Goal: Information Seeking & Learning: Check status

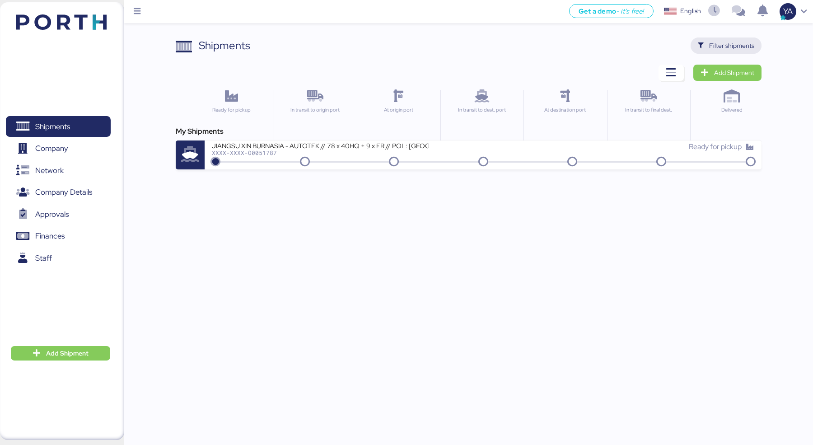
click at [713, 47] on span "Filter shipments" at bounding box center [731, 45] width 45 height 11
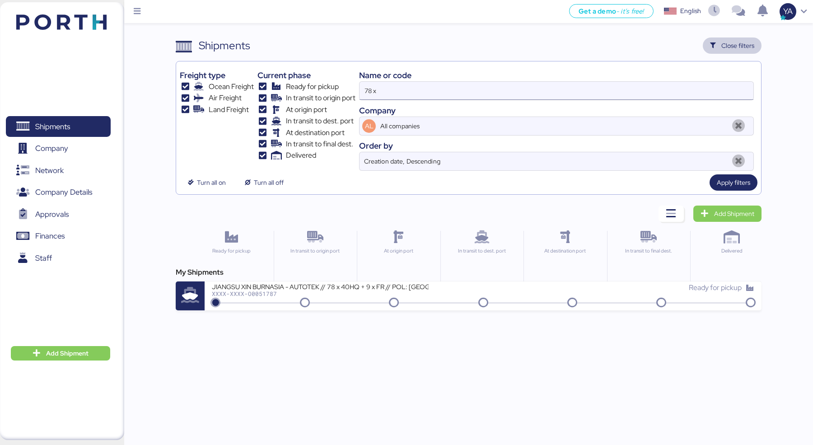
click at [523, 89] on input "78 x" at bounding box center [557, 91] width 394 height 18
click at [523, 90] on input "78 x" at bounding box center [557, 91] width 394 height 18
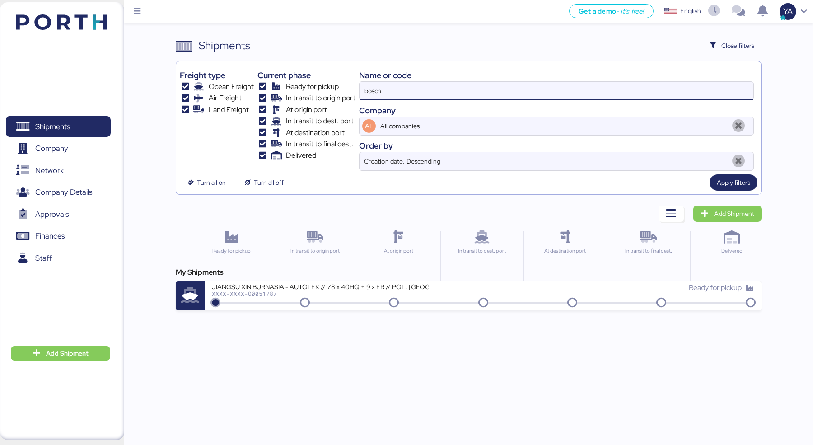
type input "bosch"
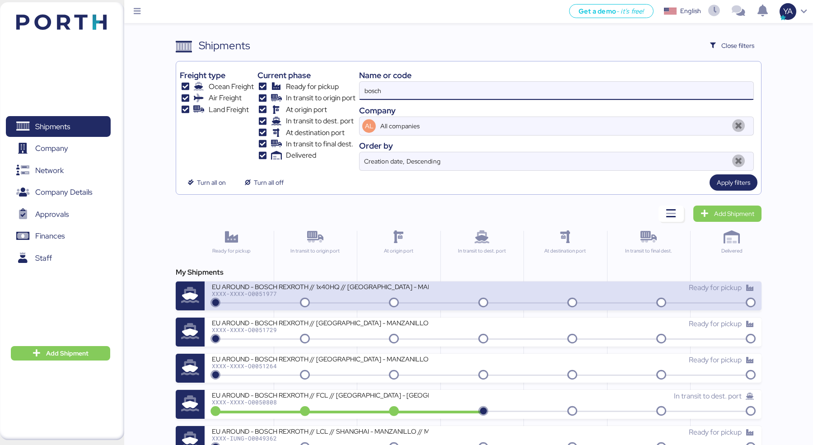
click at [325, 285] on div "EU AROUND - BOSCH REXROTH // 1x40HQ // [GEOGRAPHIC_DATA] - MANZANILLO // MBL: 7…" at bounding box center [320, 286] width 217 height 8
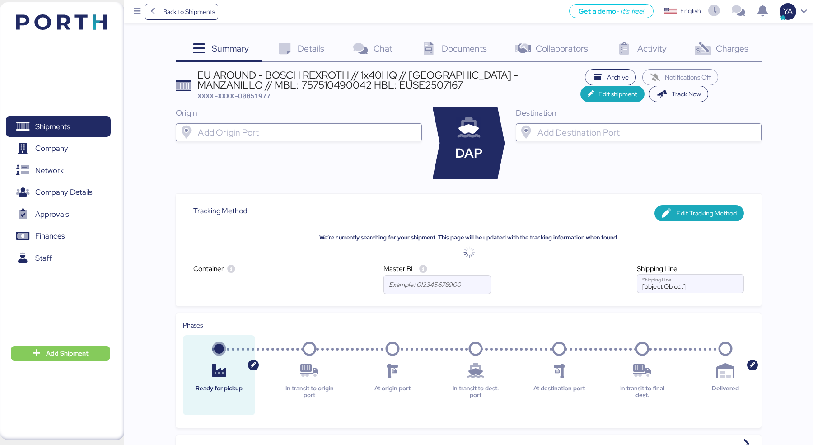
click at [655, 50] on span "Activity" at bounding box center [651, 48] width 29 height 12
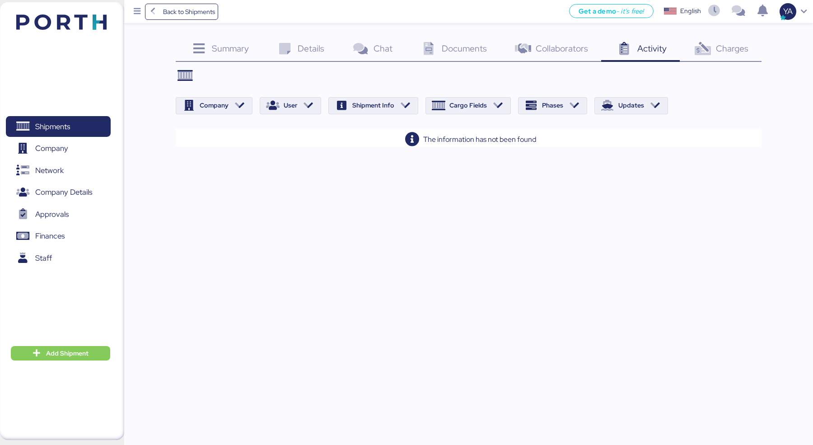
click at [704, 32] on div "Summary 0 Details 0 Chat 0 Documents 0 Collaborators 0 Activity 0 Charges 0 Com…" at bounding box center [406, 73] width 813 height 147
click at [704, 36] on div "Summary 0 Details 0 Chat 0 Documents 0 Collaborators 0 Activity 0 Charges 0 Com…" at bounding box center [406, 73] width 813 height 147
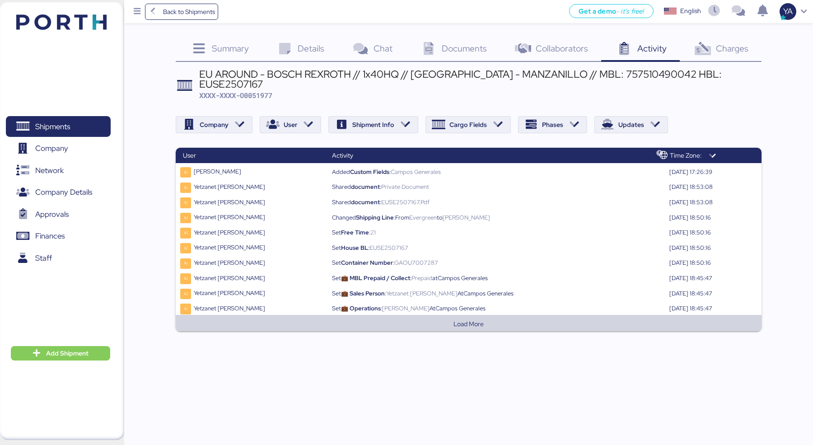
click at [697, 53] on icon at bounding box center [702, 48] width 19 height 13
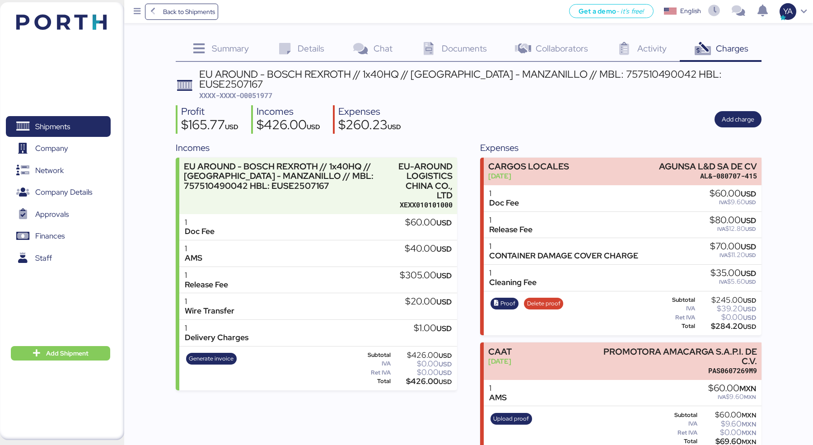
click at [256, 91] on span "XXXX-XXXX-O0051977" at bounding box center [235, 95] width 73 height 9
copy span "O0051977"
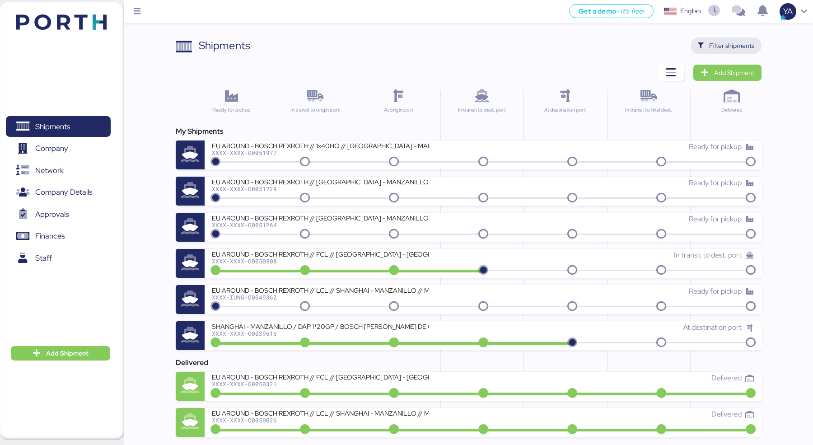
click at [707, 49] on span "Filter shipments" at bounding box center [726, 45] width 56 height 13
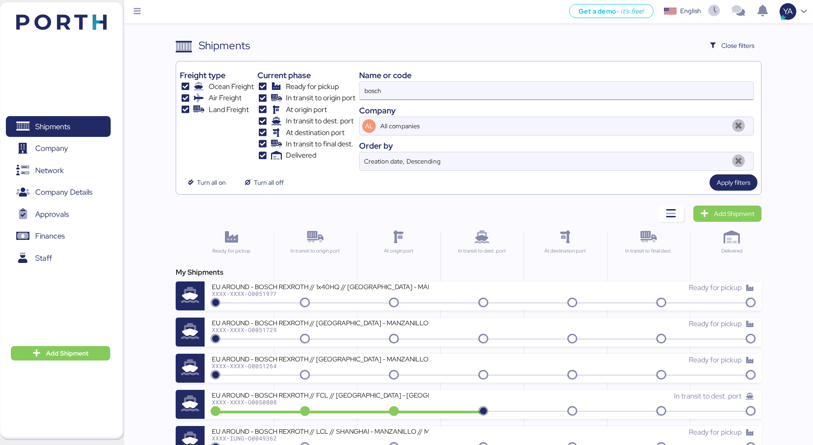
click at [614, 92] on input "bosch" at bounding box center [557, 91] width 394 height 18
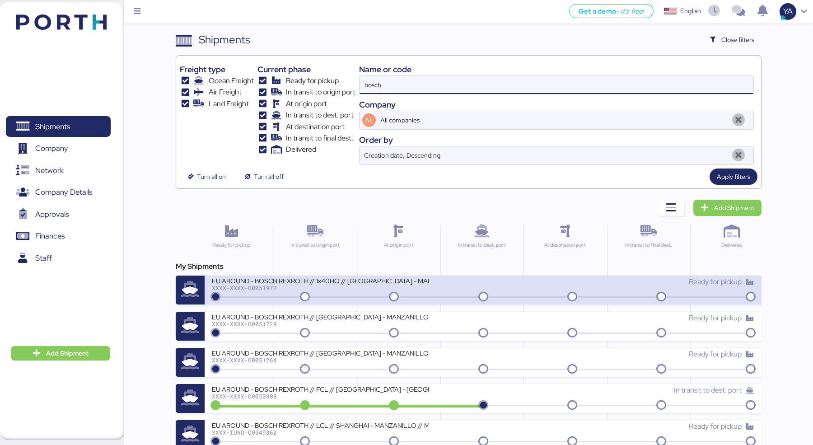
scroll to position [7, 0]
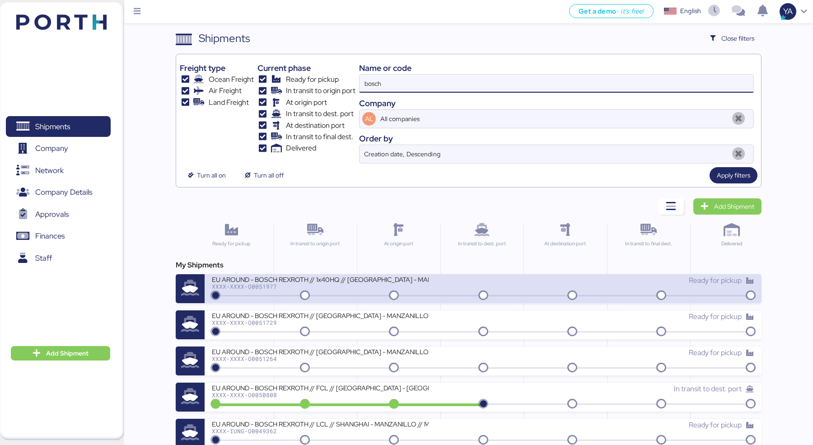
click at [427, 281] on div "EU AROUND - BOSCH REXROTH // 1x40HQ // [GEOGRAPHIC_DATA] - MANZANILLO // MBL: 7…" at bounding box center [320, 279] width 217 height 8
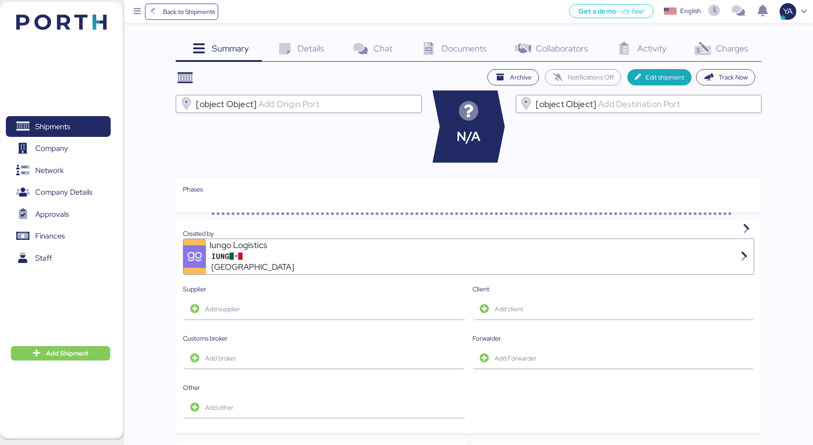
click at [721, 52] on span "Charges" at bounding box center [732, 48] width 33 height 12
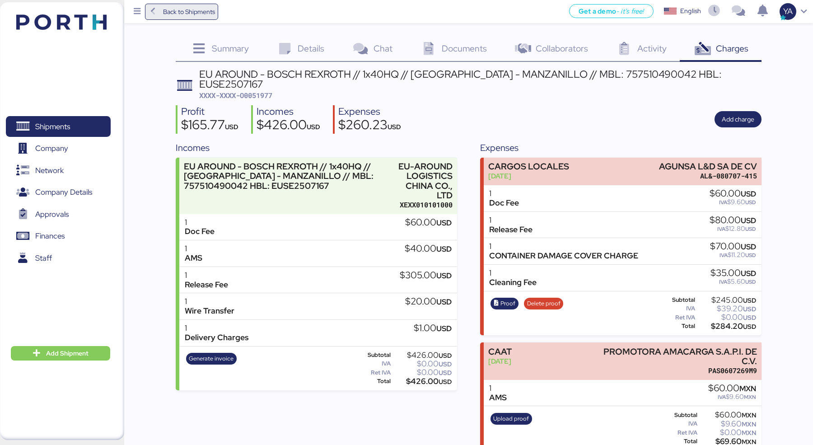
click at [175, 14] on span "Back to Shipments" at bounding box center [189, 11] width 52 height 11
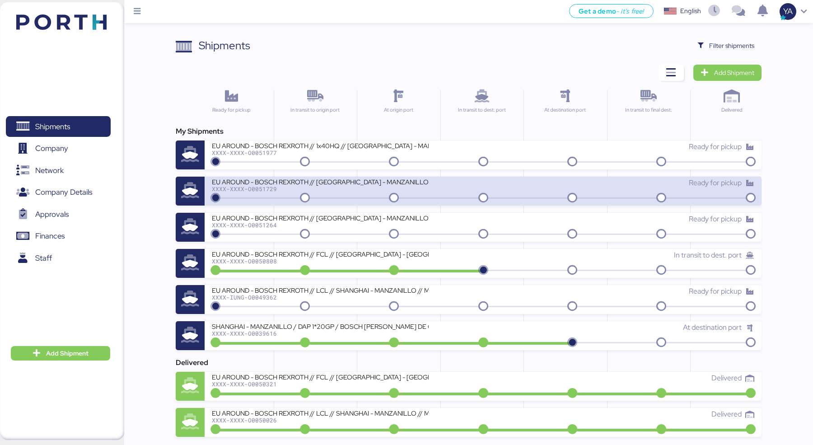
click at [249, 186] on div "XXXX-XXXX-O0051729" at bounding box center [320, 189] width 217 height 6
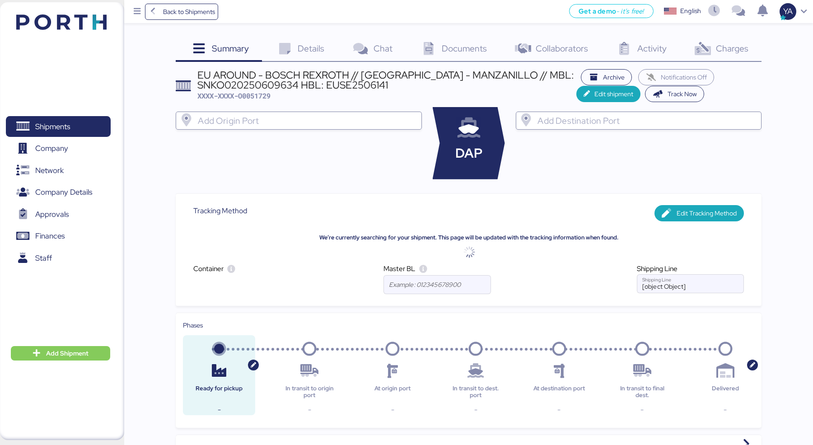
click at [320, 46] on span "Details" at bounding box center [311, 48] width 27 height 12
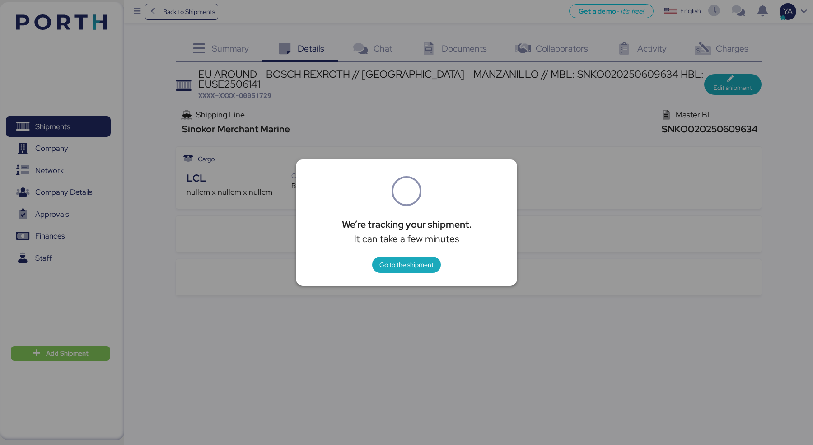
click at [370, 272] on div "Go to the shipment" at bounding box center [407, 265] width 196 height 16
click at [373, 272] on div "Go to the shipment" at bounding box center [407, 265] width 196 height 16
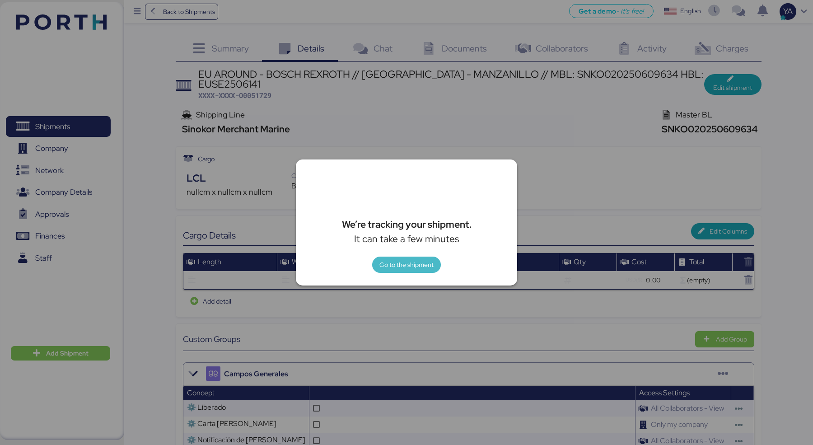
click at [379, 271] on span "Go to the shipment" at bounding box center [406, 265] width 69 height 16
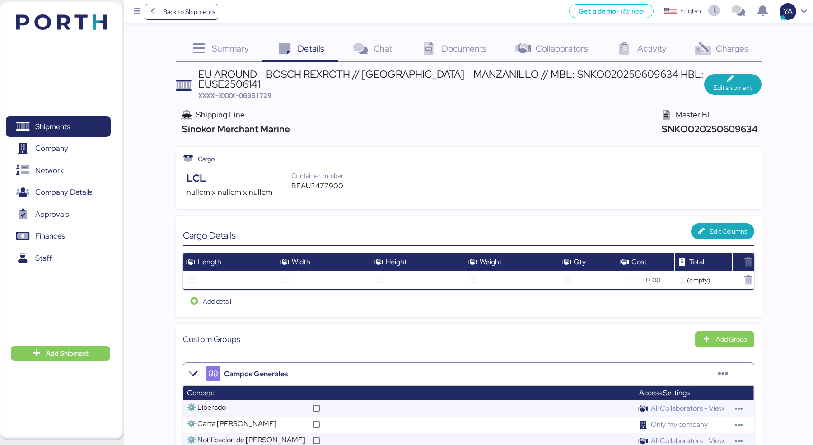
click at [433, 52] on icon at bounding box center [428, 48] width 19 height 13
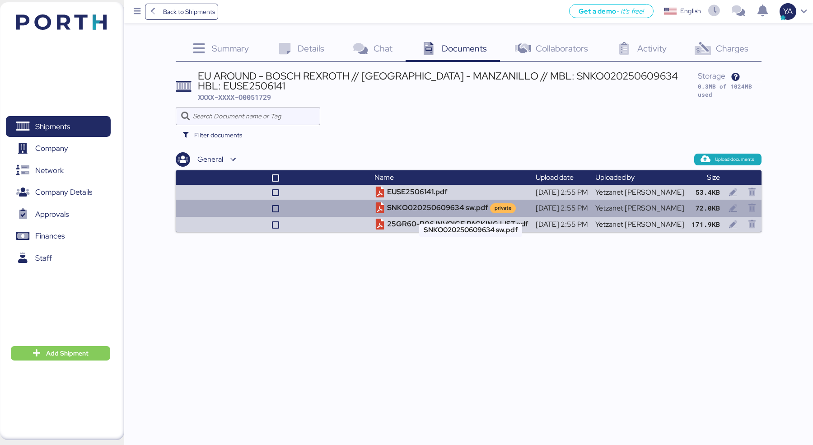
click at [417, 211] on td "SNKO020250609634 sw.pdf private" at bounding box center [451, 208] width 161 height 17
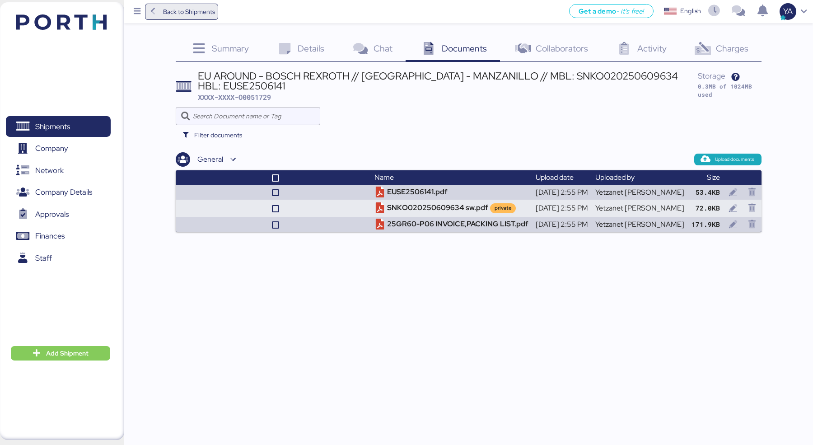
click at [190, 7] on span "Back to Shipments" at bounding box center [189, 11] width 52 height 11
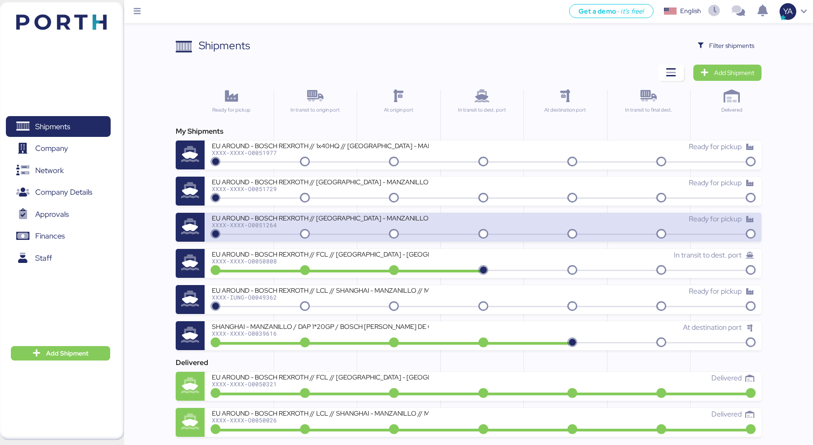
click at [322, 215] on div "EU AROUND - BOSCH REXROTH // [GEOGRAPHIC_DATA] - MANZANILLO // MBL: SNKO0202505…" at bounding box center [320, 218] width 217 height 8
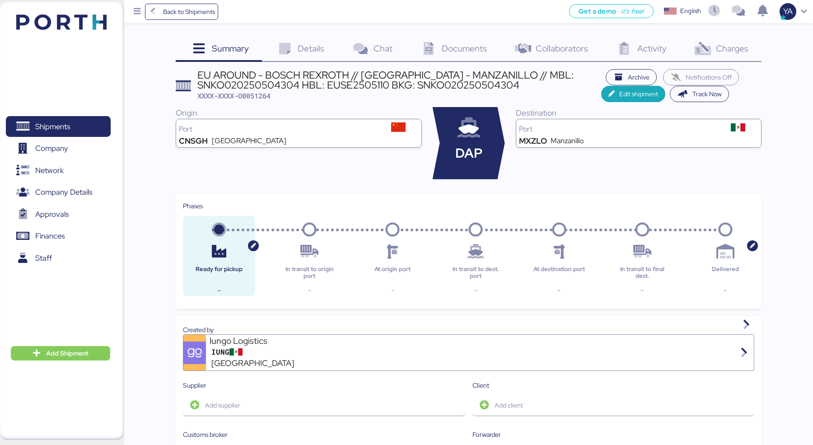
click at [719, 43] on span "Charges" at bounding box center [732, 48] width 33 height 12
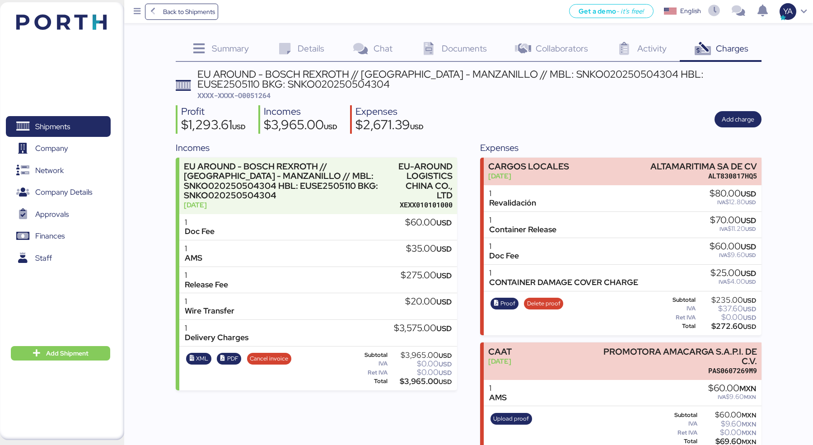
click at [419, 46] on icon at bounding box center [428, 48] width 19 height 13
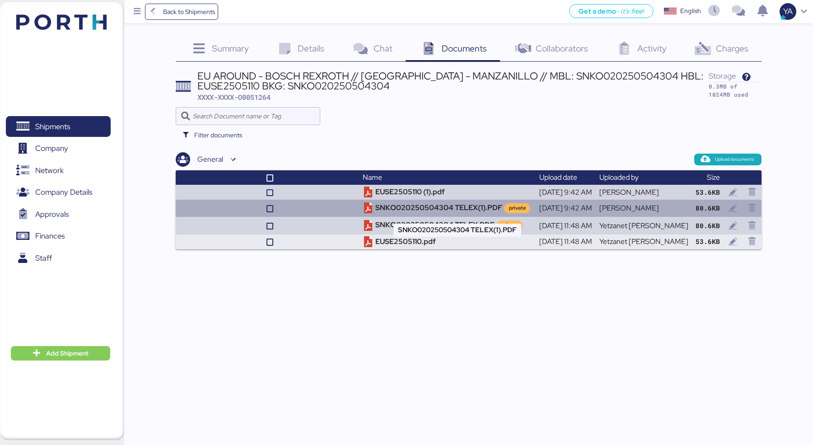
click at [416, 207] on td "SNKO020250504304 TELEX(1).PDF private" at bounding box center [447, 208] width 176 height 17
